Goal: Information Seeking & Learning: Learn about a topic

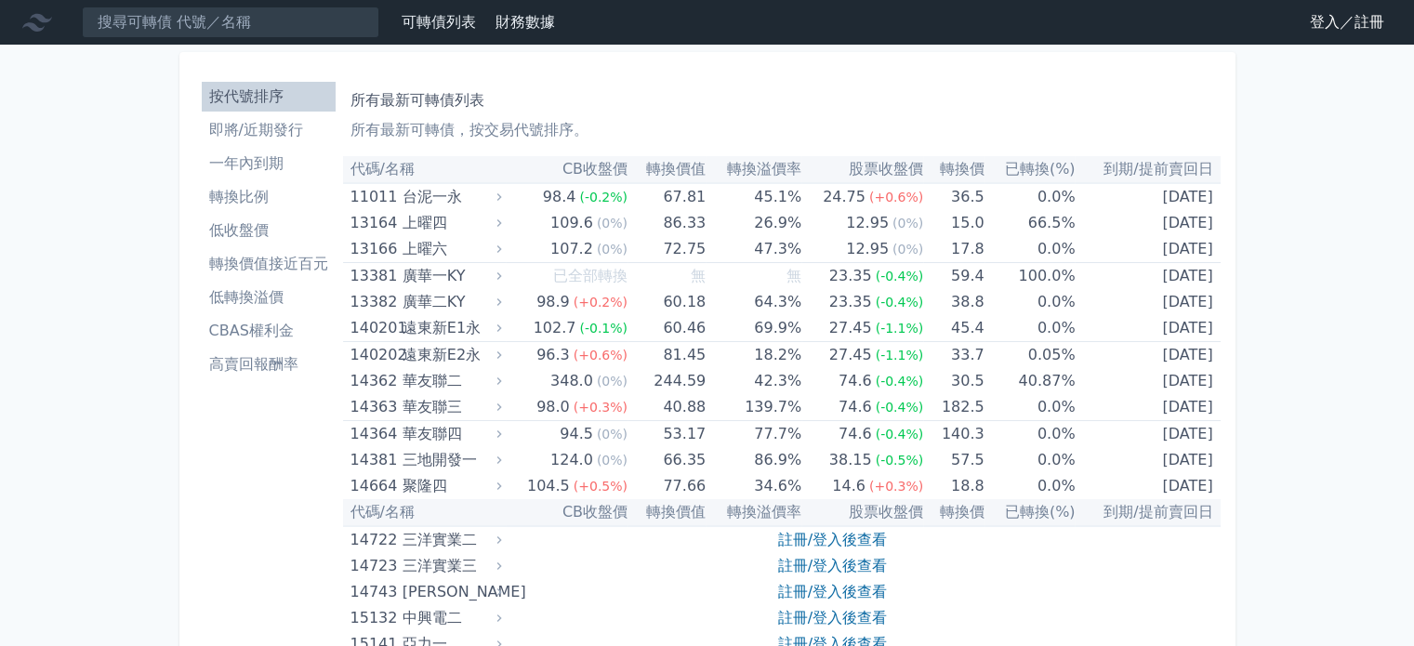
click at [238, 123] on li "即將/近期發行" at bounding box center [269, 130] width 134 height 22
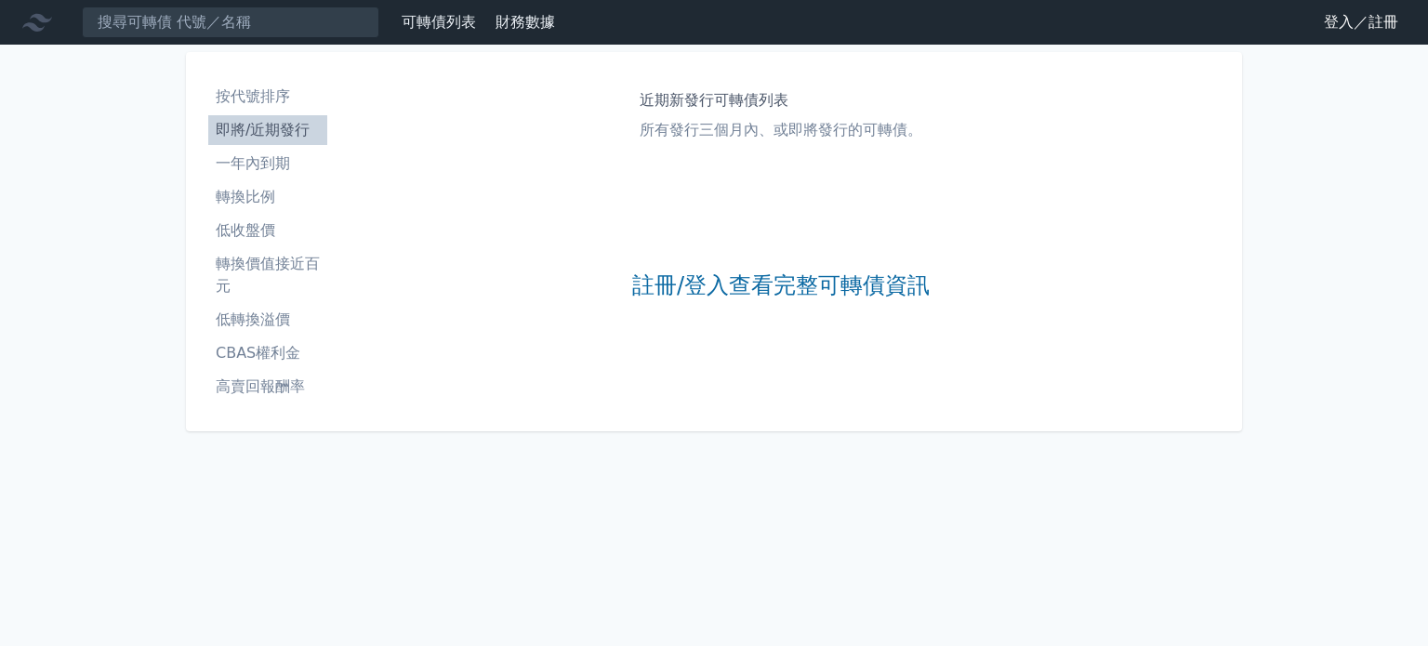
click at [704, 266] on div "註冊/登入查看完整可轉債資訊" at bounding box center [781, 286] width 298 height 245
drag, startPoint x: 708, startPoint y: 282, endPoint x: 559, endPoint y: 178, distance: 181.6
click at [708, 282] on link "註冊/登入查看完整可轉債資訊" at bounding box center [781, 287] width 298 height 30
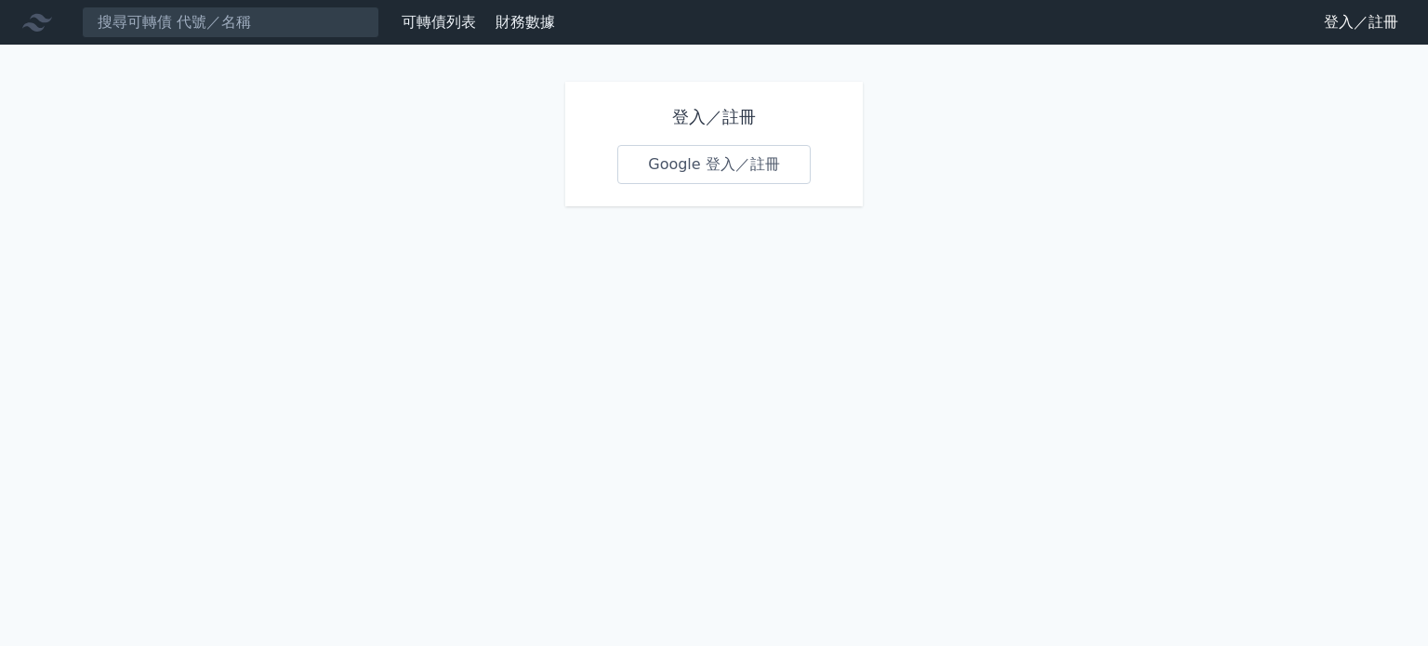
click at [692, 171] on link "Google 登入／註冊" at bounding box center [713, 164] width 193 height 39
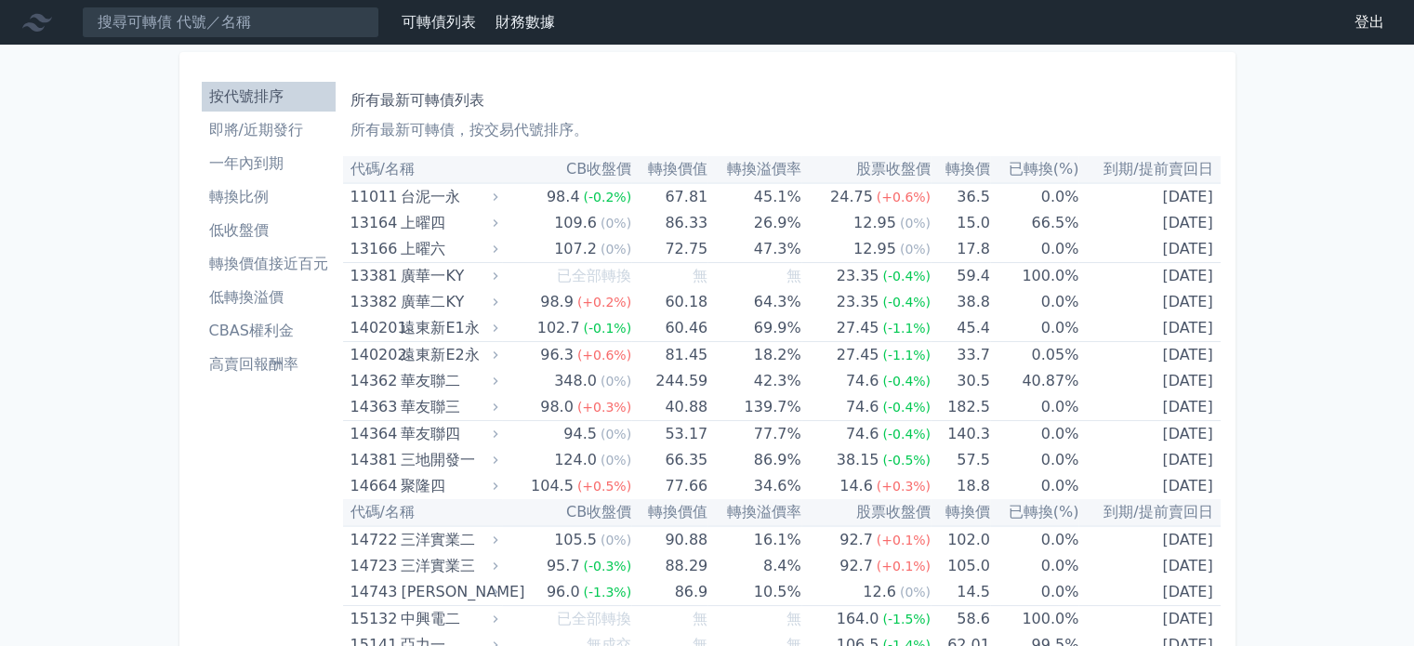
click at [285, 135] on li "即將/近期發行" at bounding box center [269, 130] width 134 height 22
